Goal: Transaction & Acquisition: Book appointment/travel/reservation

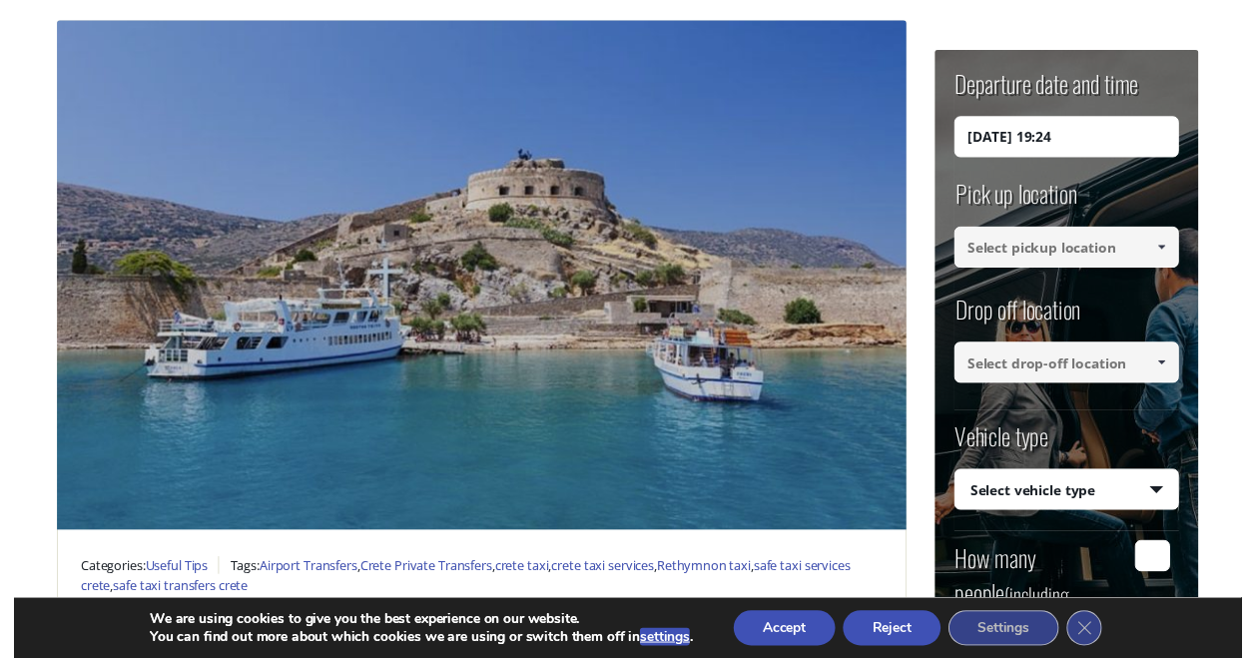
scroll to position [184, 0]
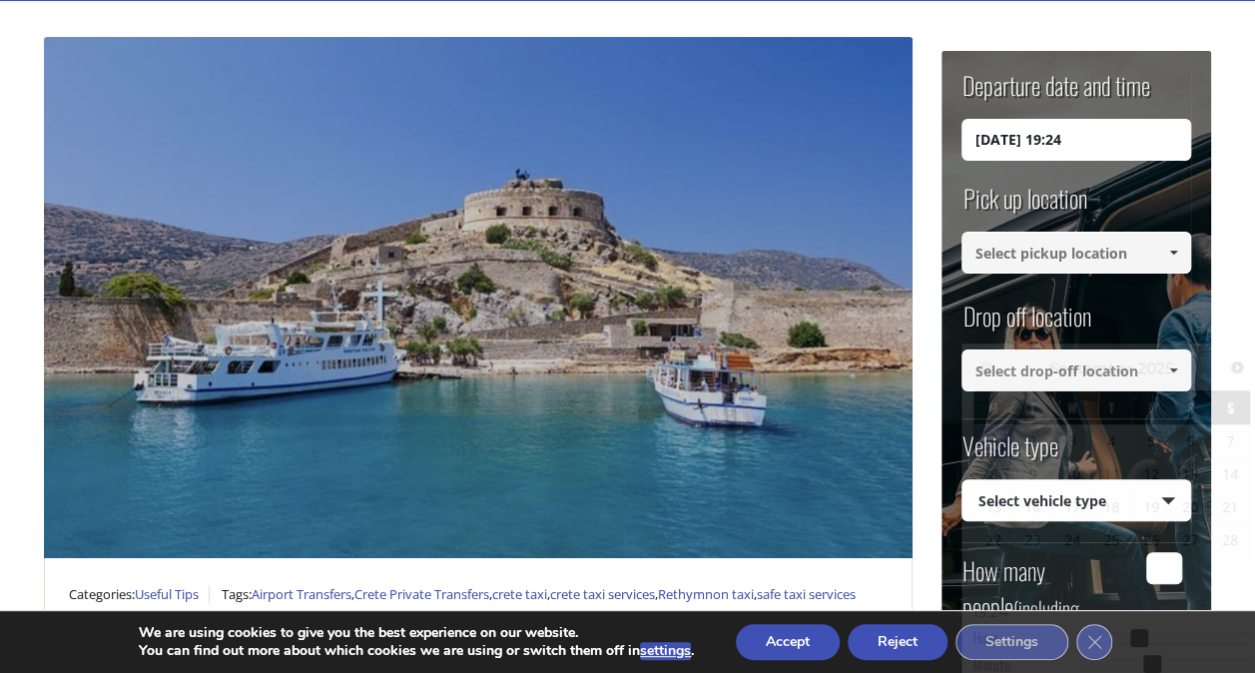
click at [1070, 146] on input "[DATE] 19:24" at bounding box center [1076, 140] width 230 height 42
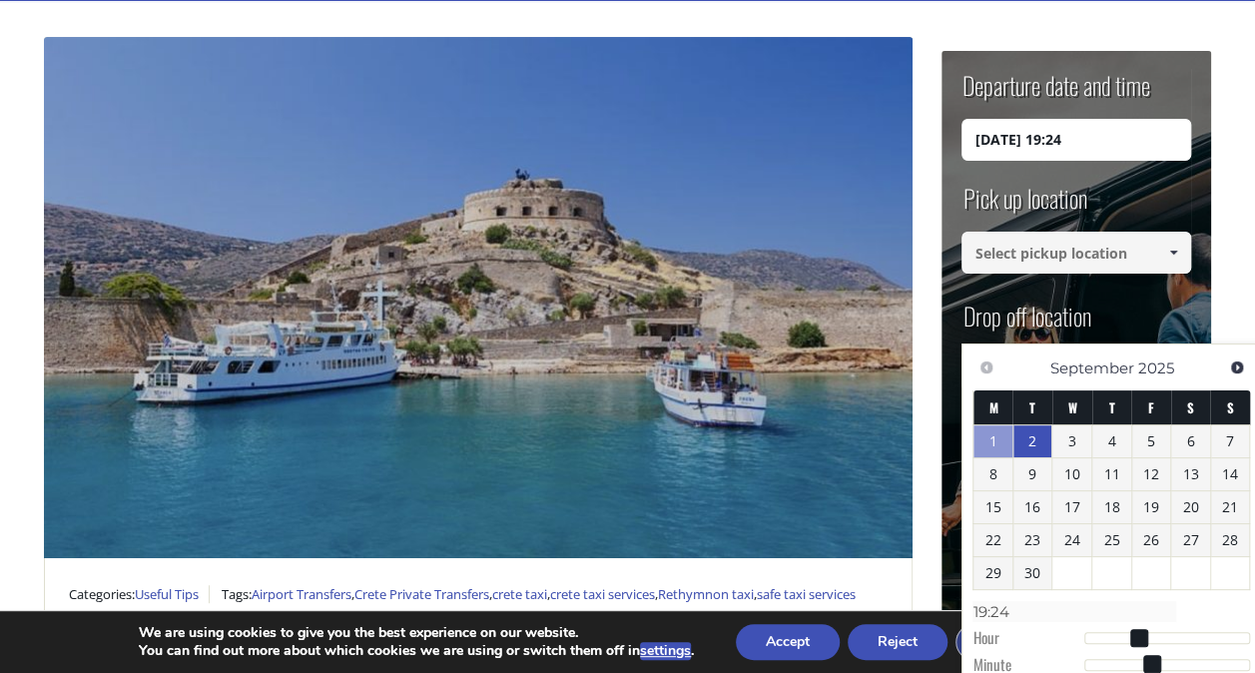
click at [1036, 439] on link "2" at bounding box center [1032, 441] width 39 height 32
type input "02/09/2025 11:00"
type input "11:00"
click at [1164, 639] on div at bounding box center [1167, 640] width 167 height 12
type input "02/09/2025 12:00"
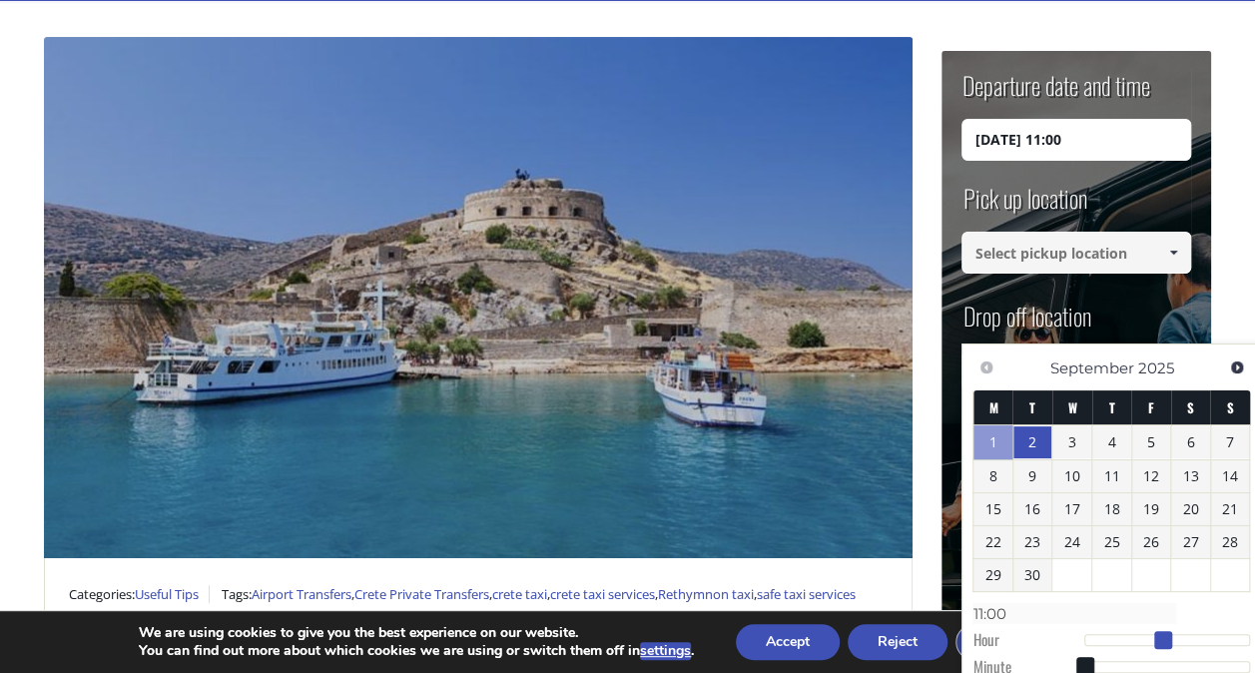
type input "12:00"
type input "02/09/2025 13:00"
type input "13:00"
type input "02/09/2025 14:00"
type input "14:00"
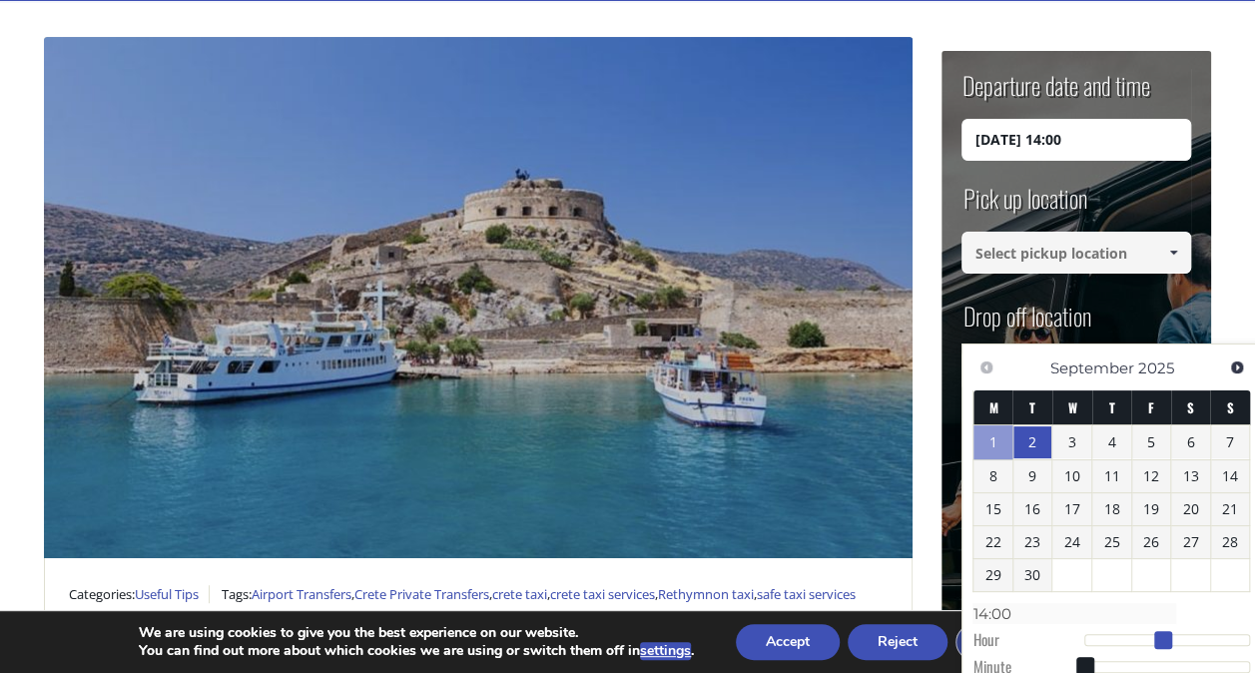
type input "02/09/2025 15:00"
type input "15:00"
type input "02/09/2025 16:00"
type input "16:00"
type input "02/09/2025 17:00"
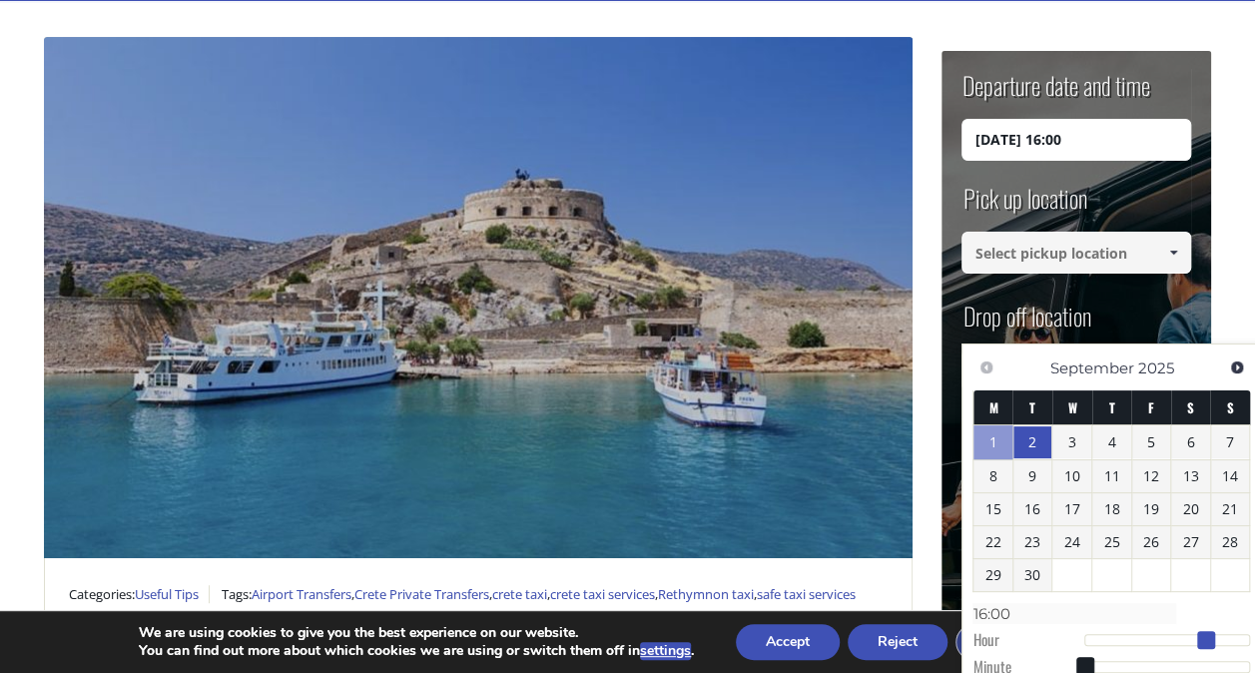
type input "17:00"
type input "02/09/2025 18:00"
type input "18:00"
type input "02/09/2025 19:00"
type input "19:00"
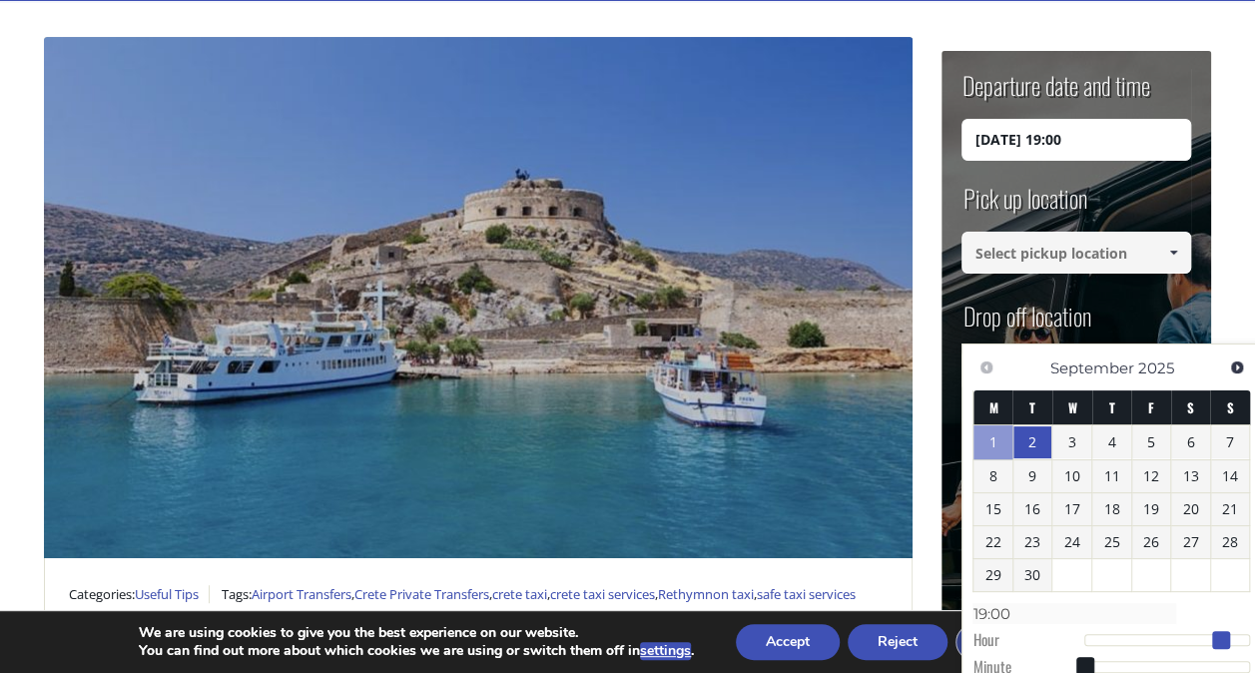
drag, startPoint x: 1164, startPoint y: 639, endPoint x: 1222, endPoint y: 638, distance: 57.9
click at [1222, 638] on span at bounding box center [1221, 640] width 18 height 18
click at [1162, 247] on link at bounding box center [1173, 253] width 33 height 42
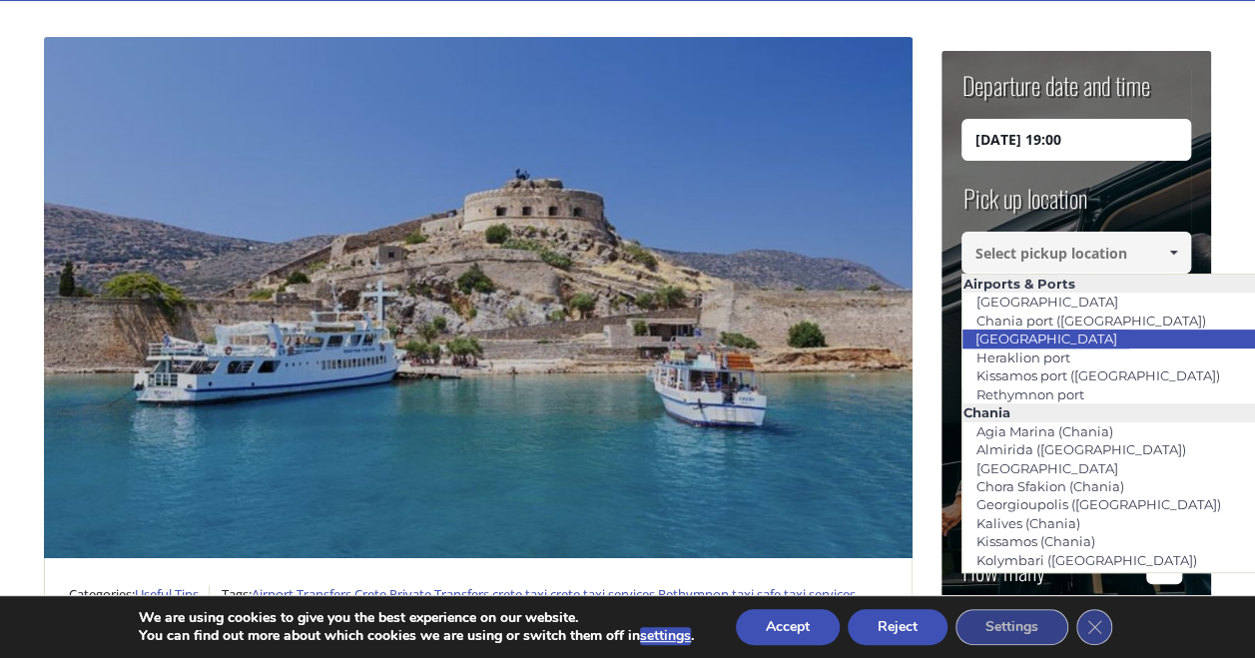
click at [1090, 329] on link "[GEOGRAPHIC_DATA]" at bounding box center [1045, 338] width 168 height 28
type input "[GEOGRAPHIC_DATA]"
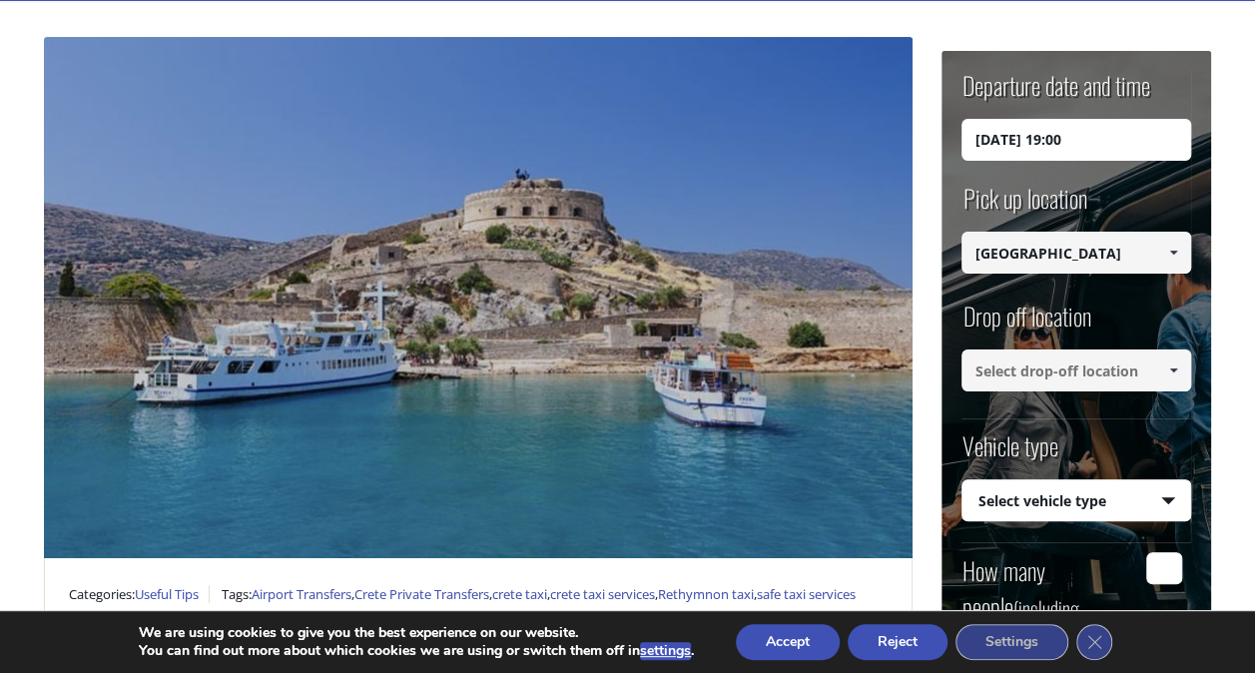
click at [1096, 373] on input at bounding box center [1076, 370] width 230 height 42
click at [1164, 371] on link at bounding box center [1173, 370] width 33 height 42
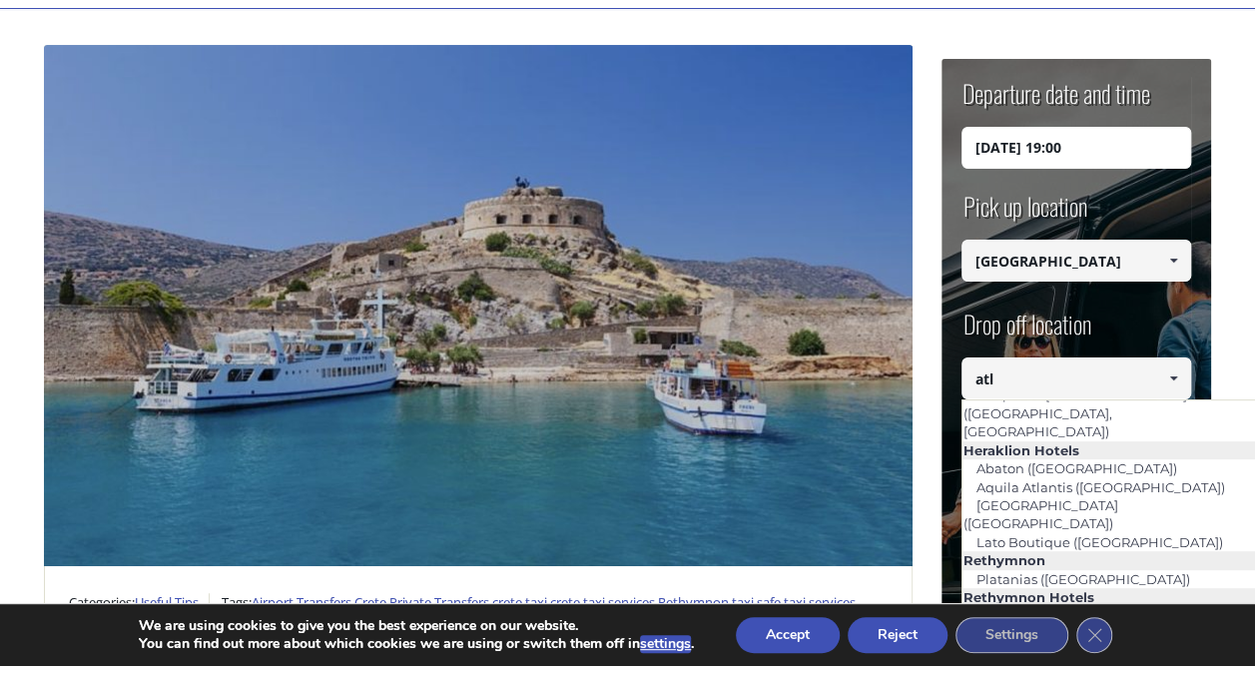
scroll to position [0, 0]
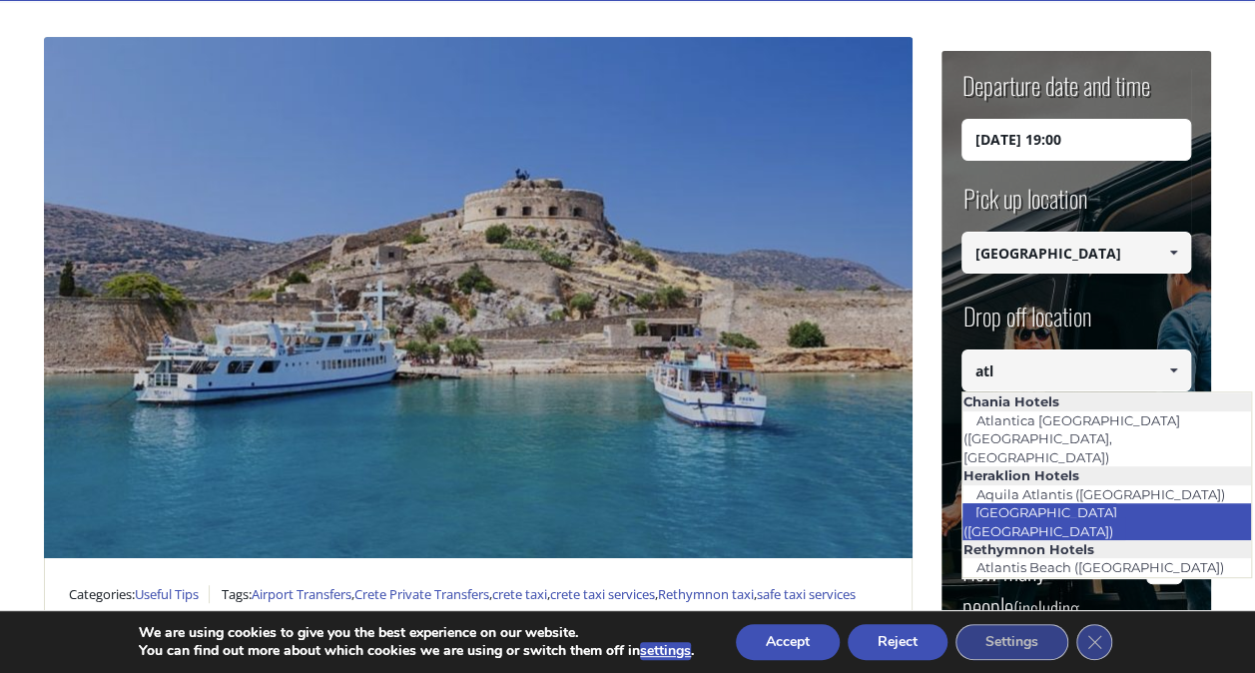
click at [1125, 498] on link "[GEOGRAPHIC_DATA] ([GEOGRAPHIC_DATA])" at bounding box center [1043, 521] width 164 height 46
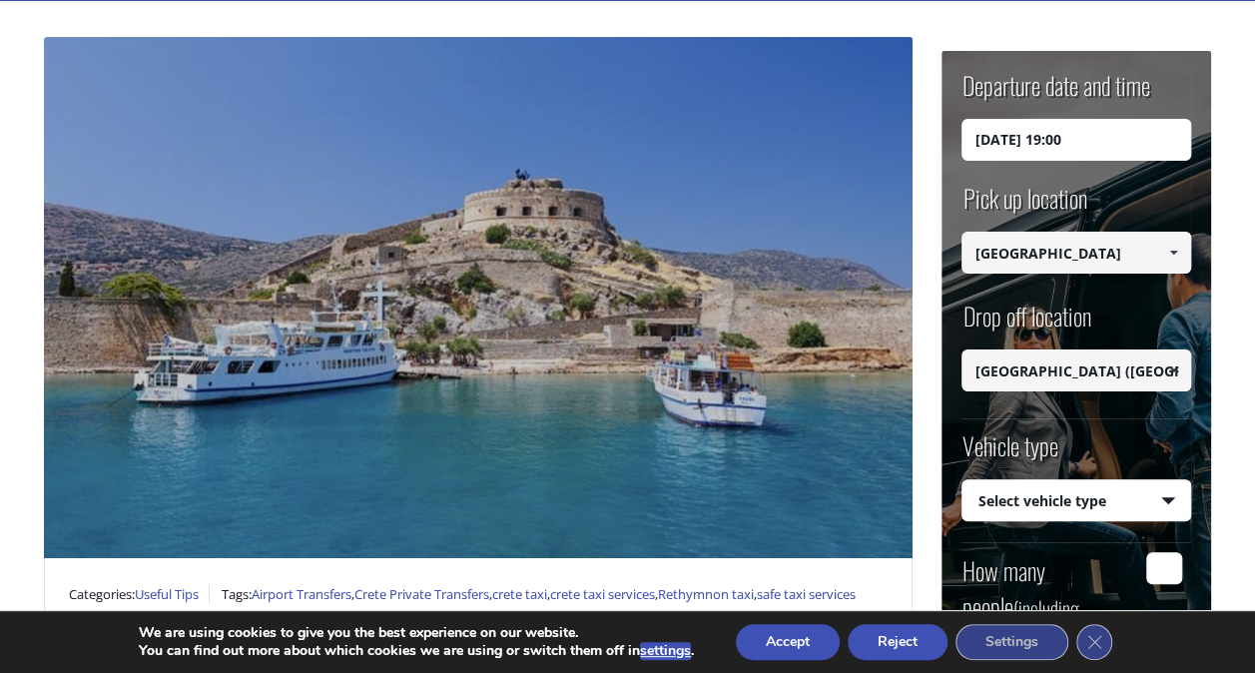
type input "[GEOGRAPHIC_DATA] ([GEOGRAPHIC_DATA])"
click at [1168, 499] on select "Select vehicle type Taxi (4 passengers) Mercedes E Class Mini Van (7 passengers…" at bounding box center [1076, 501] width 228 height 42
select select "540"
click at [962, 480] on select "Select vehicle type Taxi (4 passengers) Mercedes E Class Mini Van (7 passengers…" at bounding box center [1076, 501] width 228 height 42
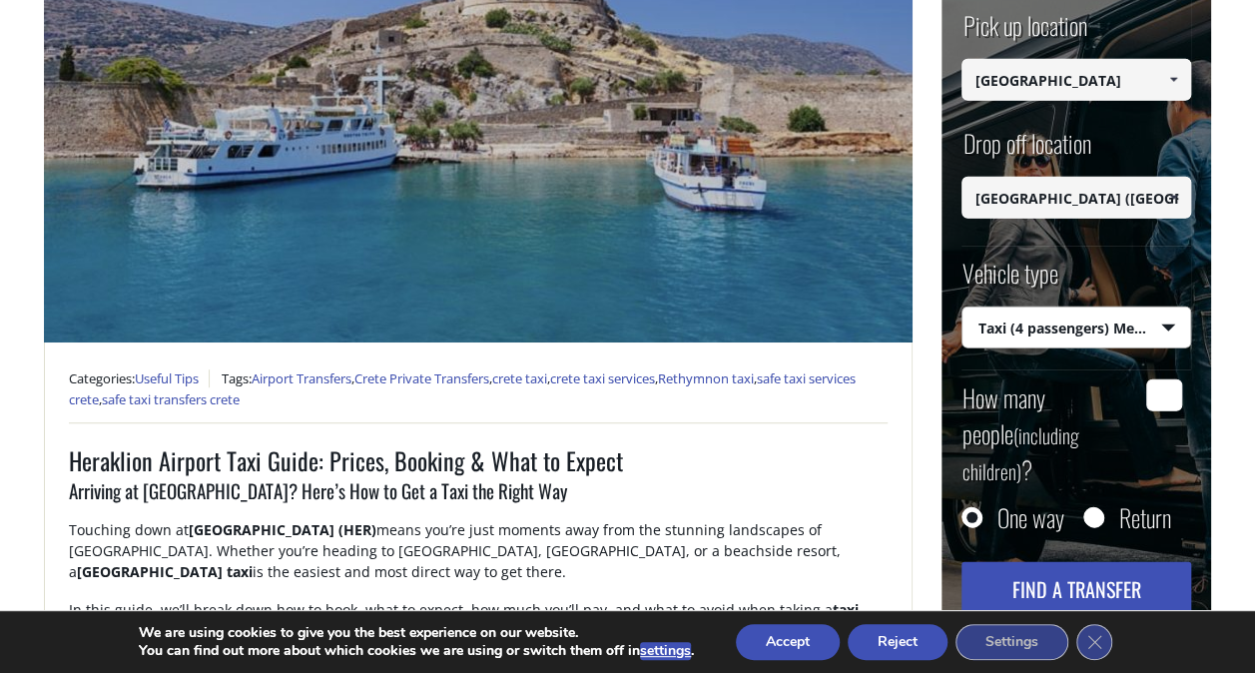
scroll to position [420, 0]
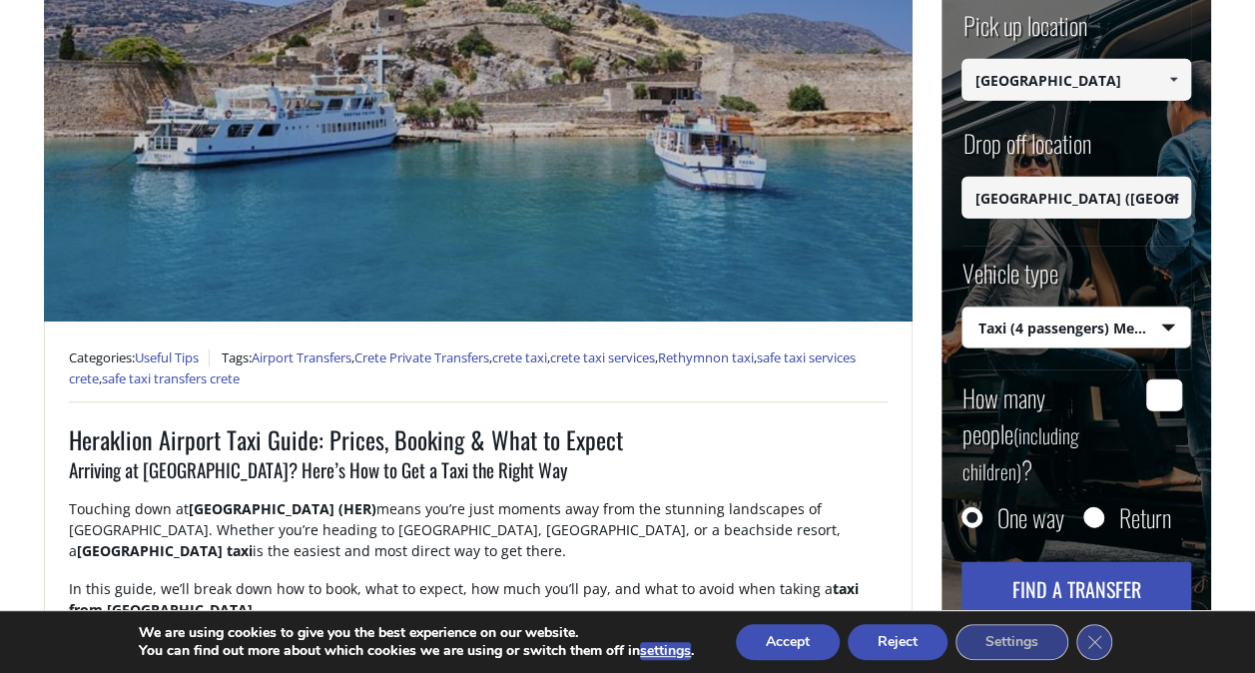
click at [1172, 379] on input "How many people (including children) ?" at bounding box center [1164, 394] width 36 height 32
type input "2"
click at [1062, 561] on button "Find a transfer" at bounding box center [1076, 588] width 230 height 54
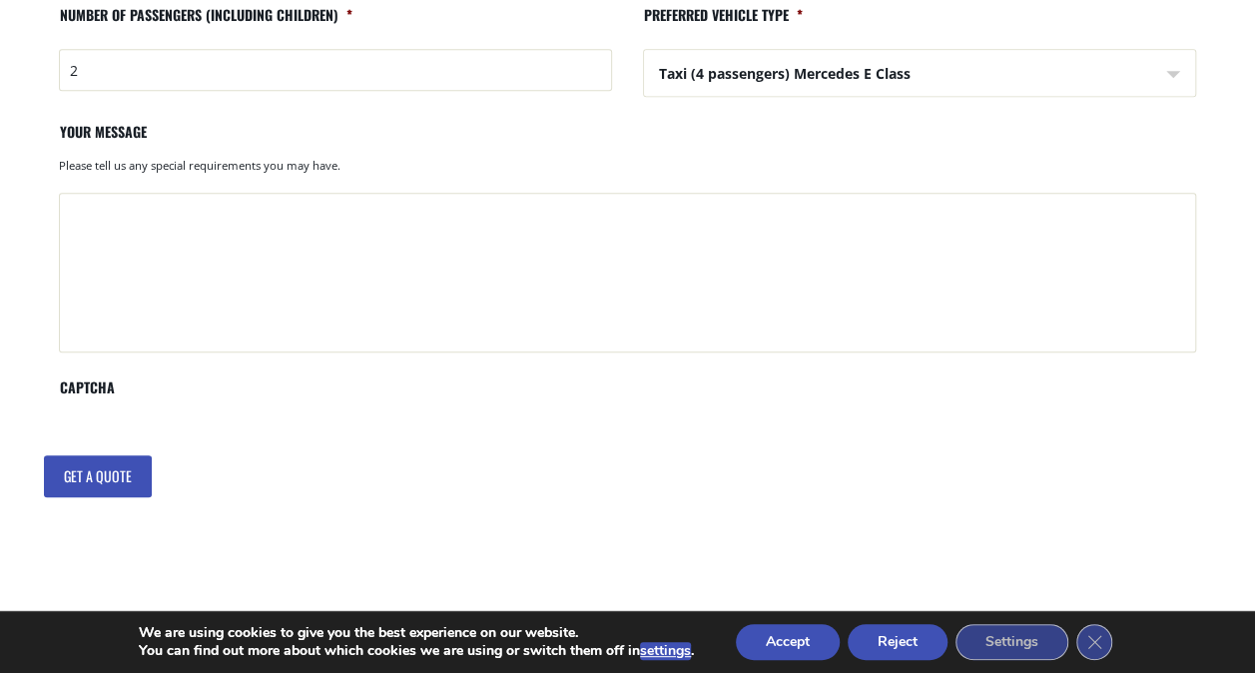
scroll to position [37, 0]
